Goal: Find specific page/section: Find specific page/section

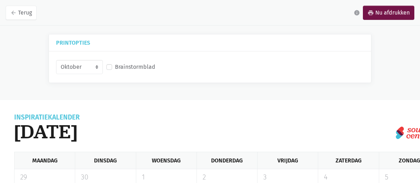
click at [115, 65] on label "Brainstormblad" at bounding box center [135, 66] width 40 height 9
click at [109, 65] on input "Brainstormblad" at bounding box center [109, 65] width 6 height 7
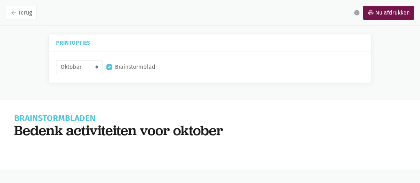
click at [115, 65] on label "Brainstormblad" at bounding box center [135, 66] width 40 height 9
click at [109, 65] on input "Brainstormblad" at bounding box center [109, 65] width 6 height 7
checkbox input "false"
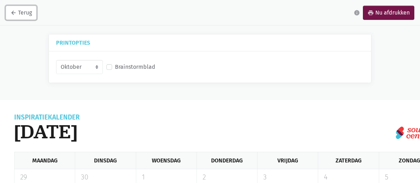
click at [22, 13] on link "arrow_back Terug" at bounding box center [21, 13] width 31 height 14
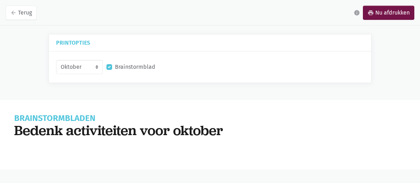
scroll to position [3, 0]
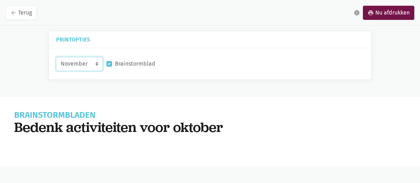
click option "November" at bounding box center [0, 0] width 0 height 0
select select "10-2025"
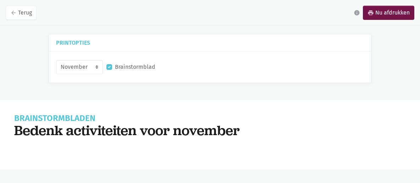
select select "11-2025"
click at [17, 13] on link "arrow_back Terug" at bounding box center [21, 13] width 31 height 14
select select "11-2025"
checkbox input "false"
